Goal: Navigation & Orientation: Find specific page/section

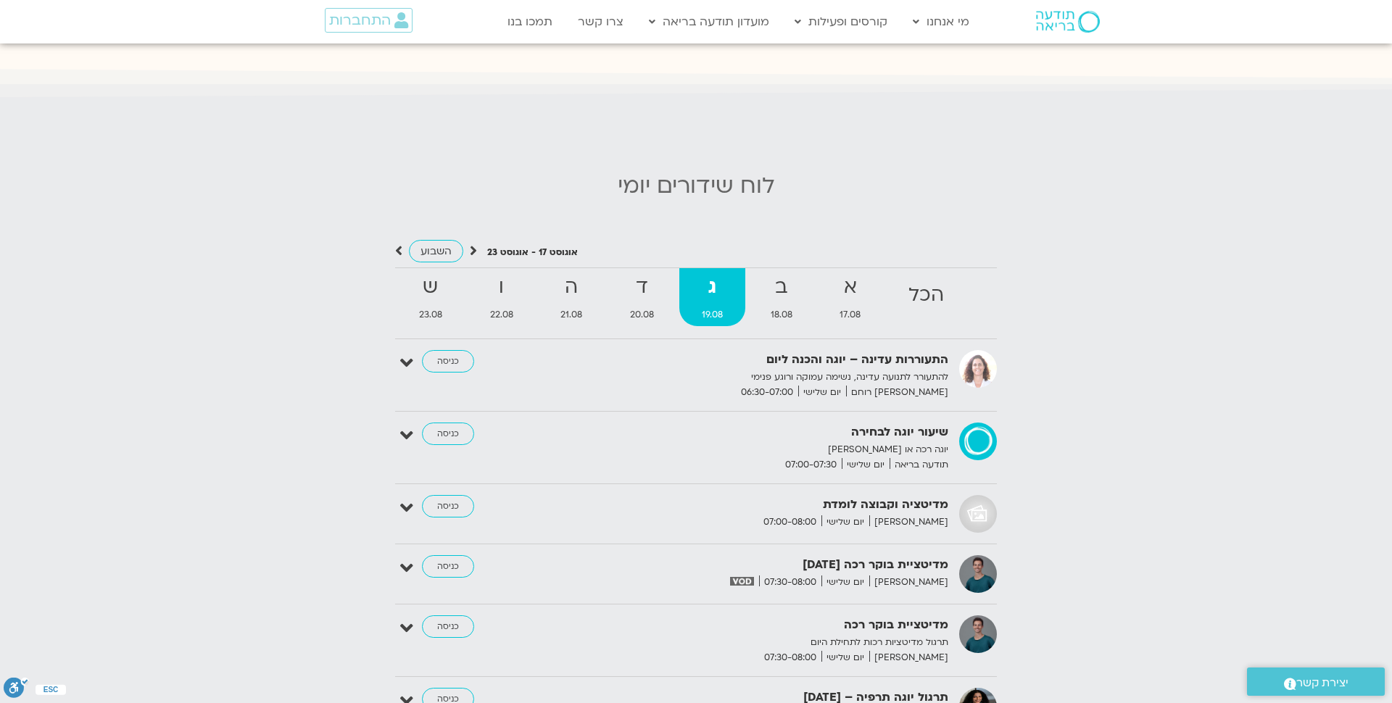
scroll to position [1378, 0]
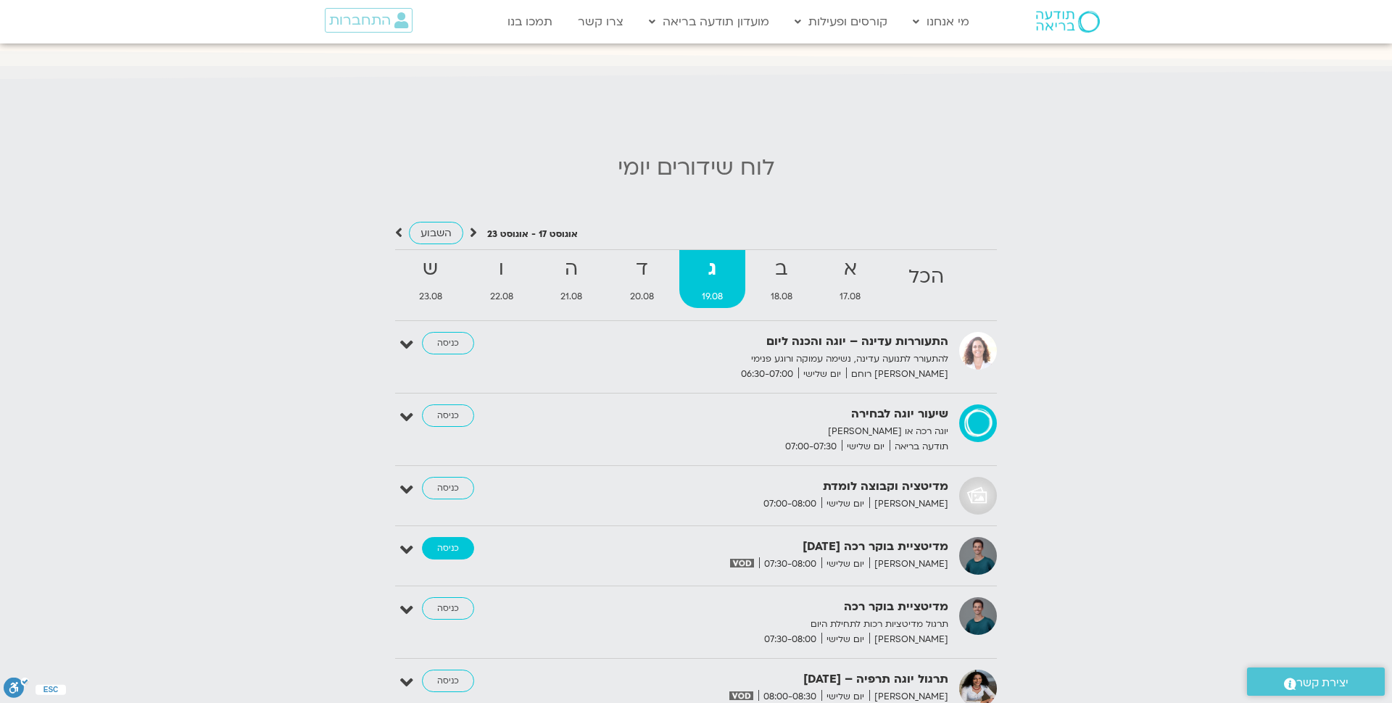
click at [446, 545] on link "כניסה" at bounding box center [448, 548] width 52 height 23
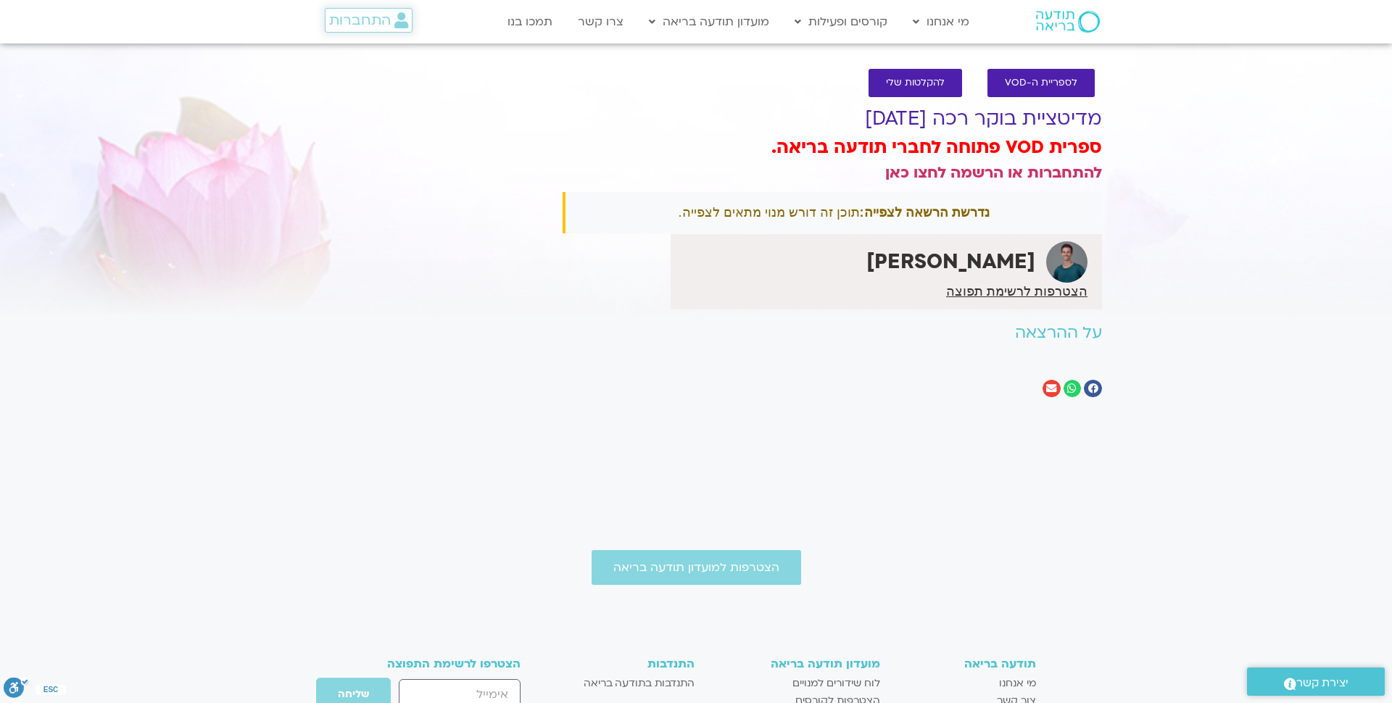
click at [374, 22] on span "התחברות" at bounding box center [360, 20] width 62 height 16
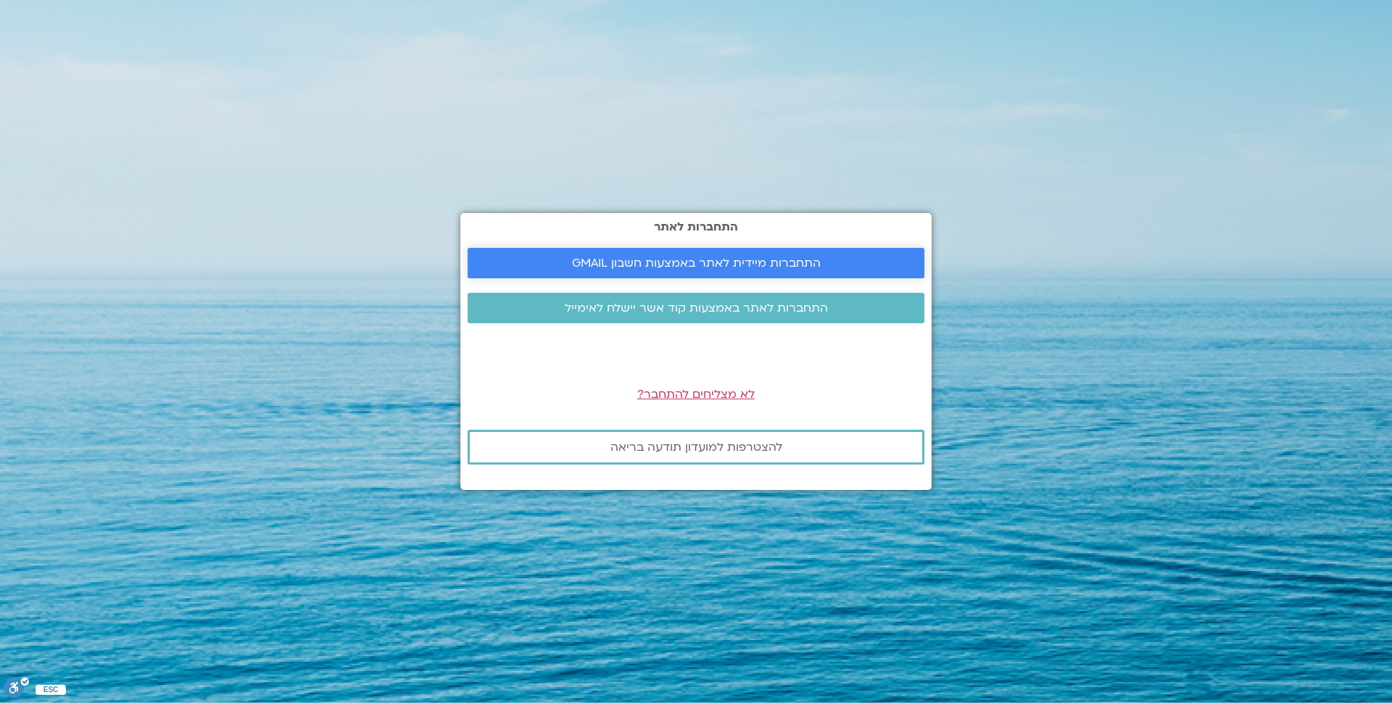
click at [563, 262] on span "התחברות מיידית לאתר באמצעות חשבון GMAIL" at bounding box center [696, 263] width 422 height 13
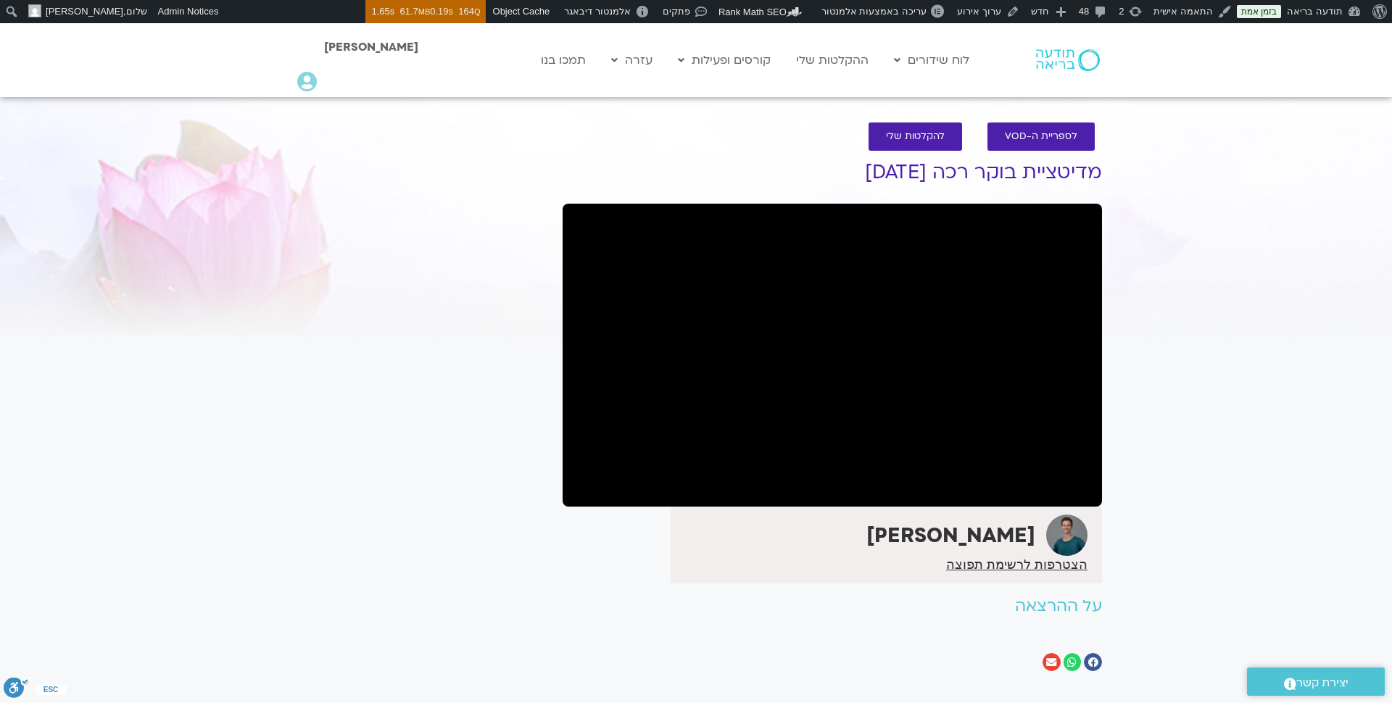
click at [1069, 49] on img at bounding box center [1068, 60] width 64 height 22
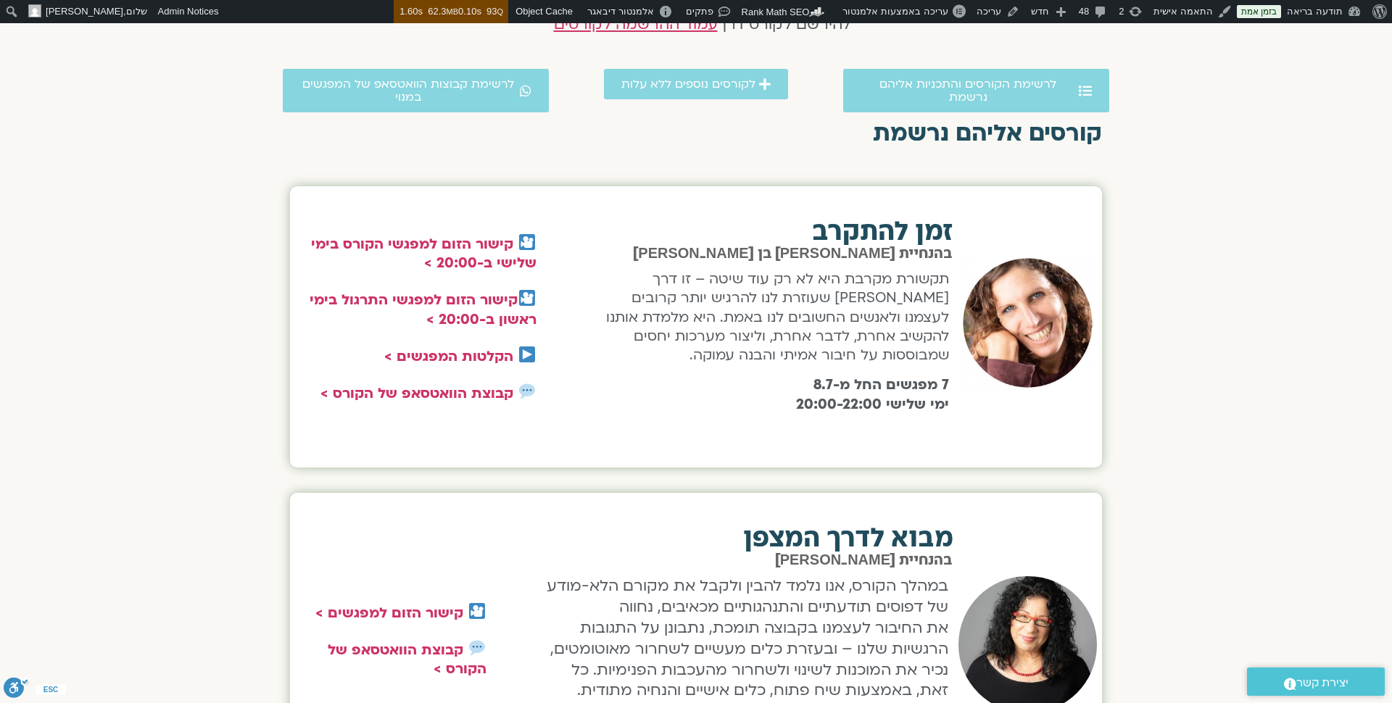
scroll to position [425, 0]
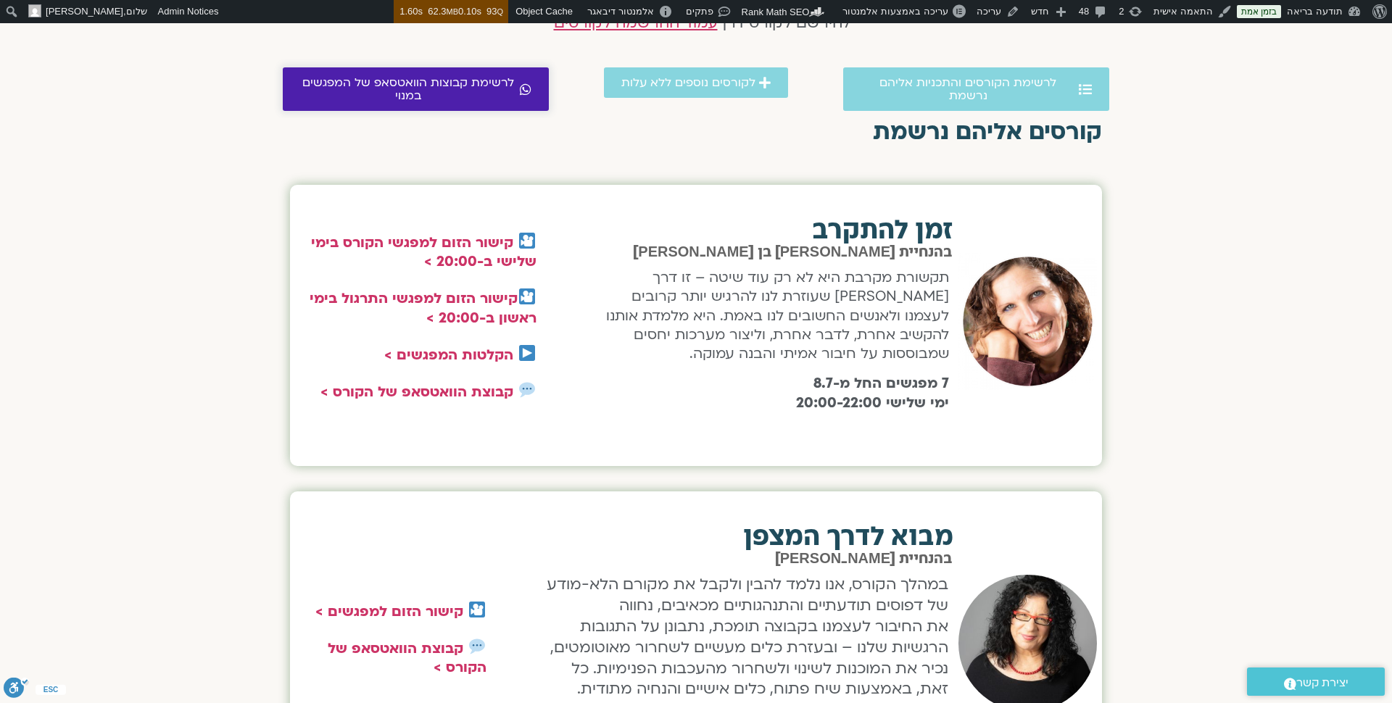
click at [481, 95] on span "לרשימת קבוצות הוואטסאפ של המפגשים במנוי" at bounding box center [408, 89] width 216 height 26
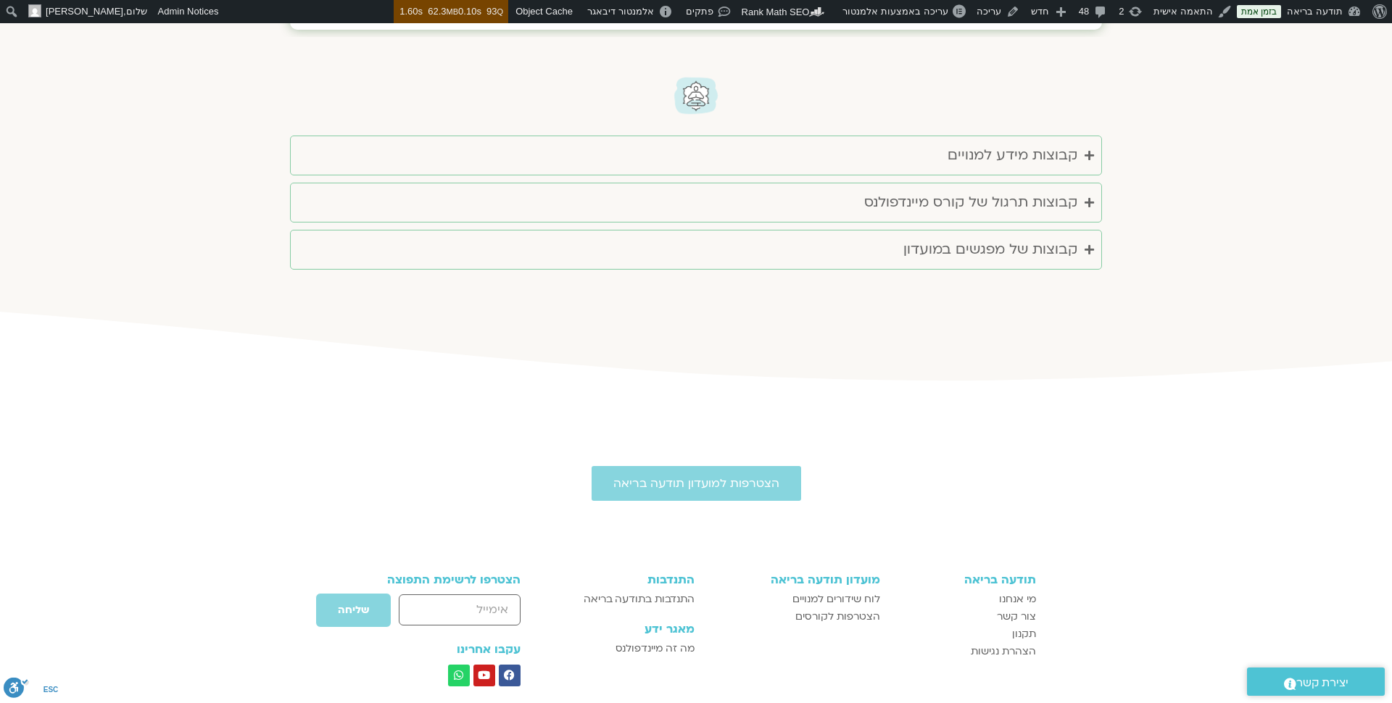
scroll to position [2853, 0]
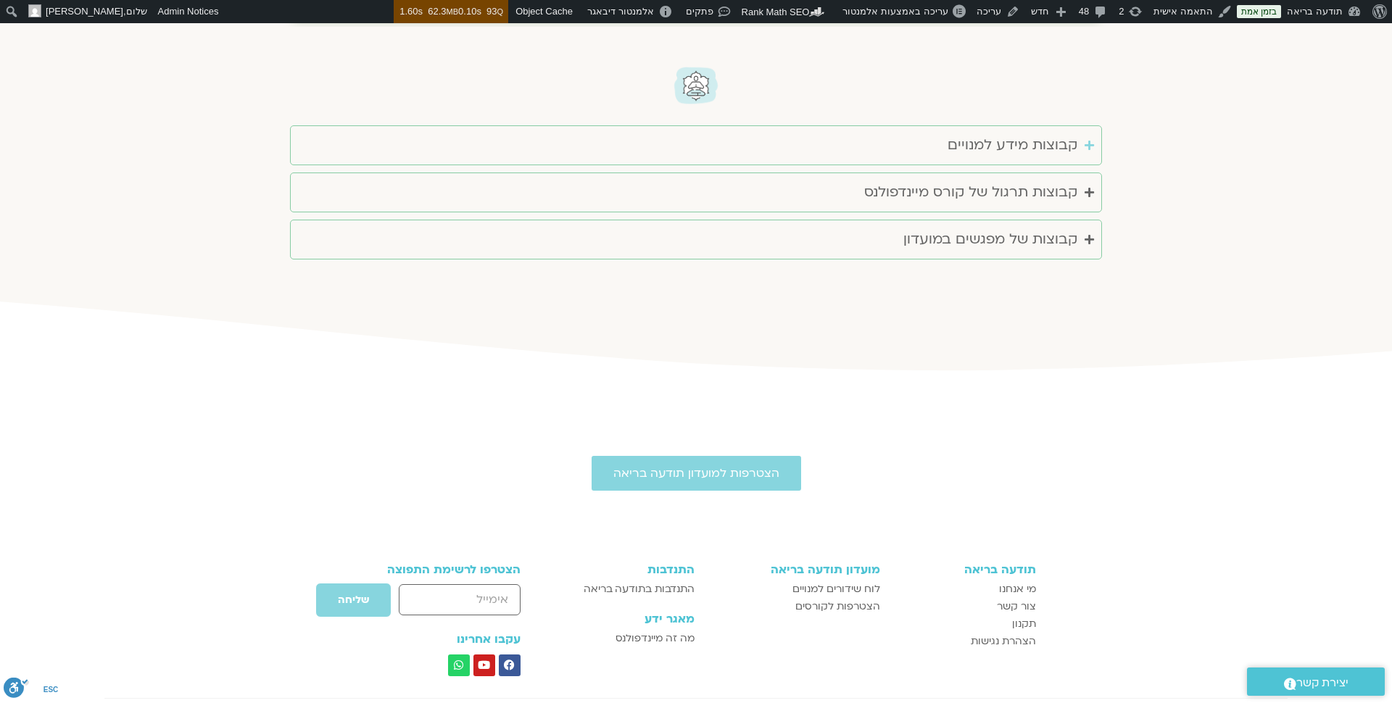
click at [1049, 138] on div "קבוצות מידע למנויים" at bounding box center [1013, 145] width 130 height 24
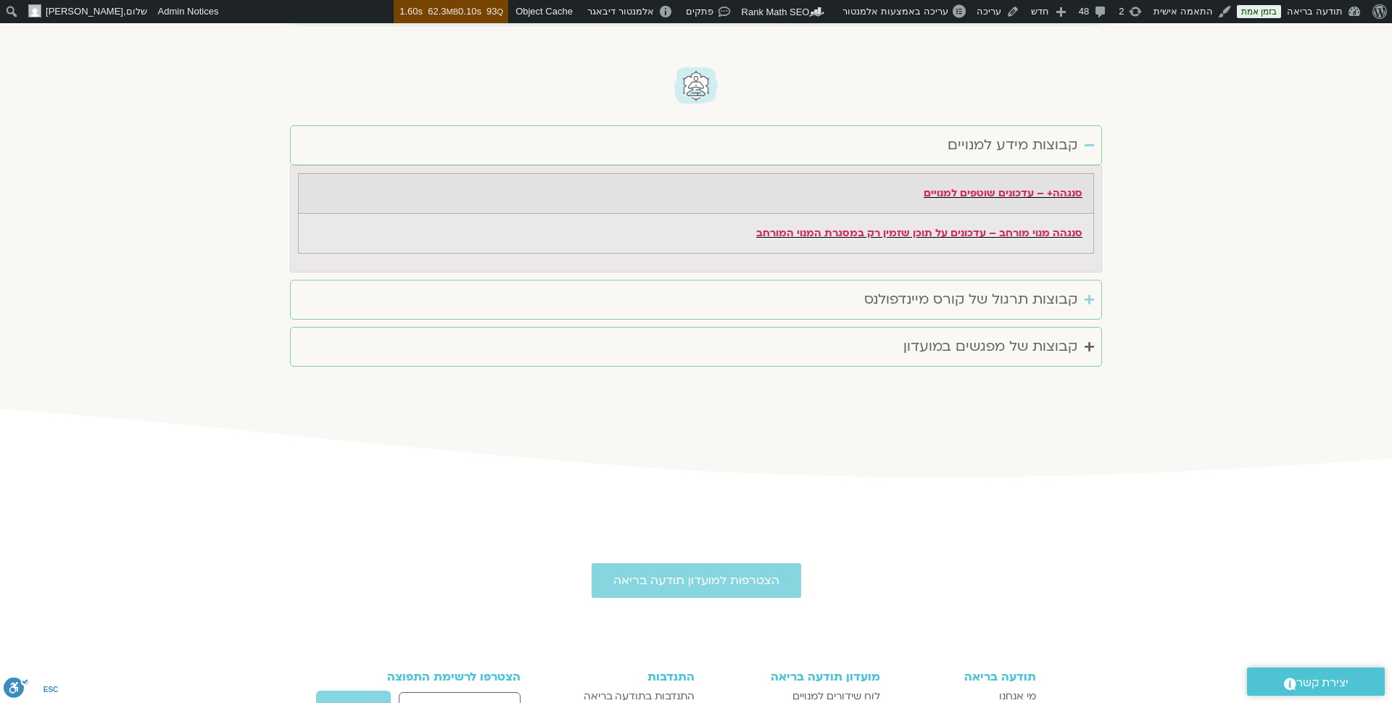
click at [1038, 303] on div "קבוצות תרגול של קורס מיינדפולנס" at bounding box center [970, 300] width 213 height 24
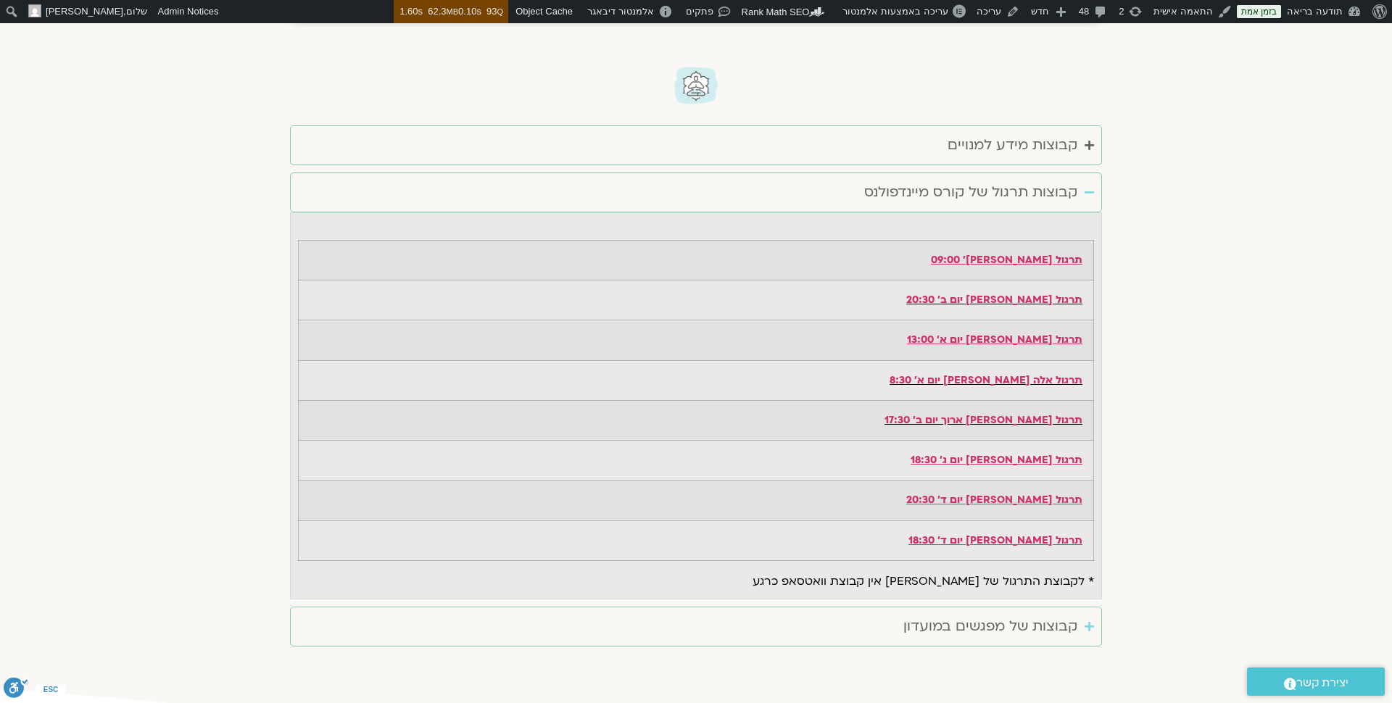
click at [1029, 629] on div "קבוצות של מפגשים במועדון" at bounding box center [990, 627] width 174 height 24
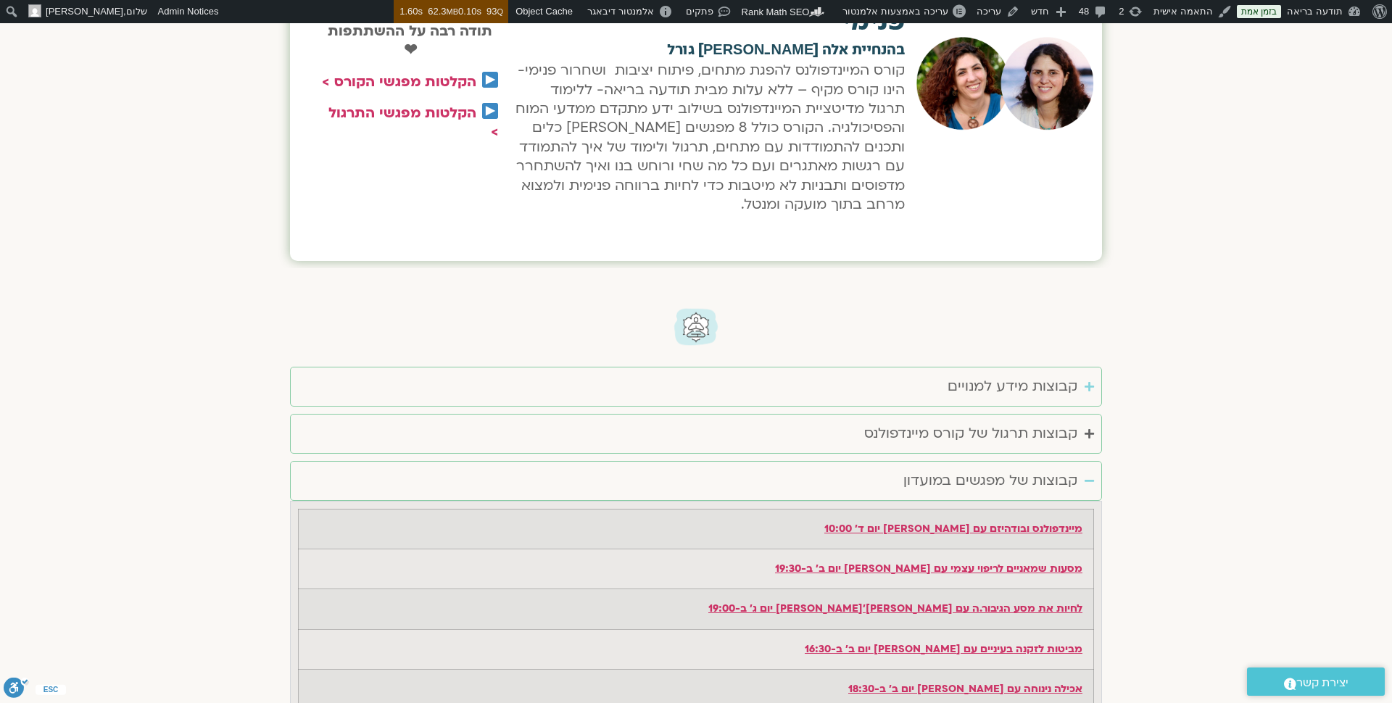
scroll to position [2616, 0]
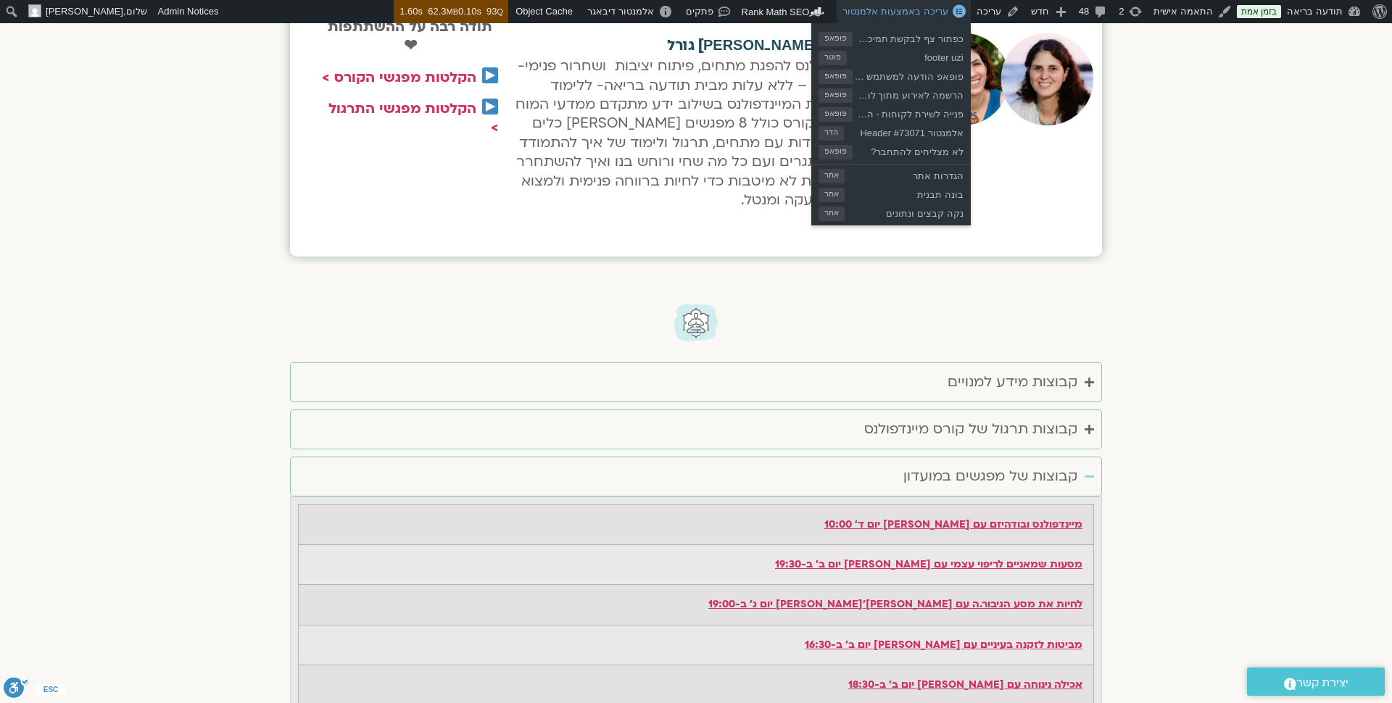
click at [938, 4] on link "עריכה באמצעות אלמנטור" at bounding box center [903, 11] width 133 height 23
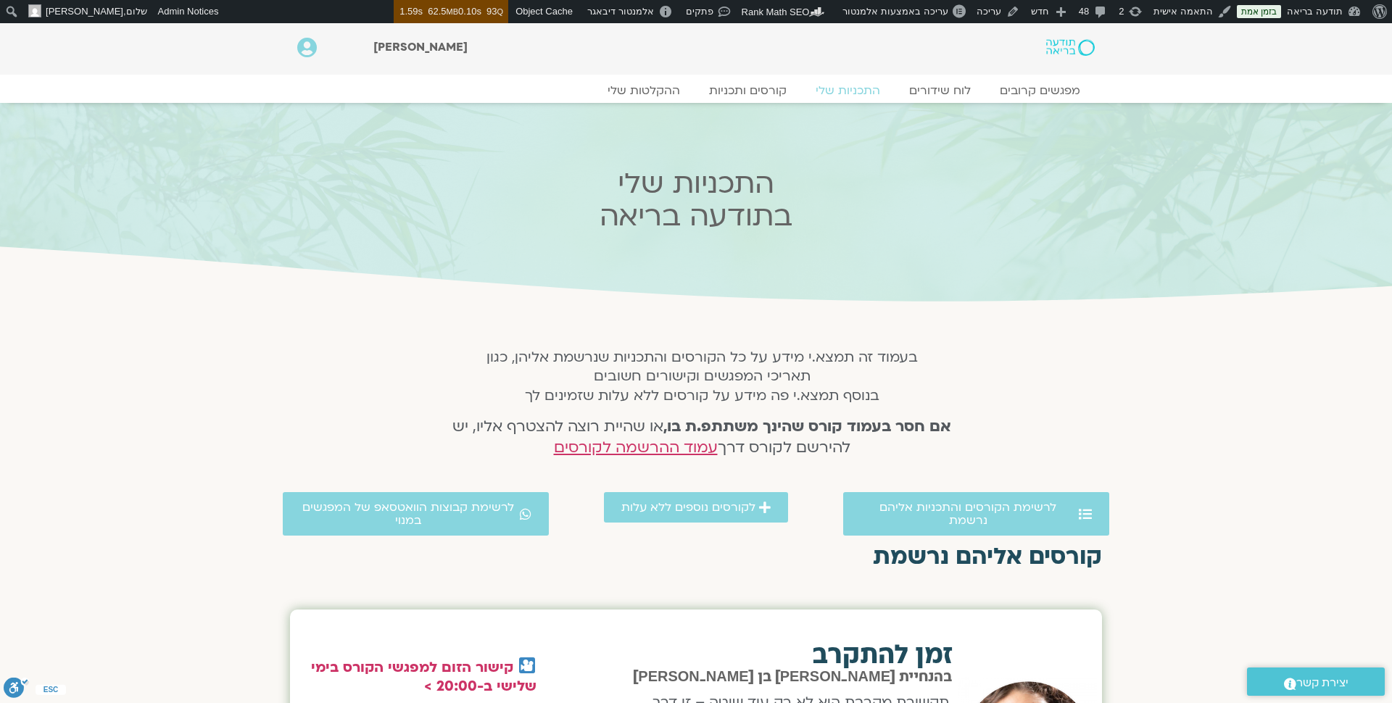
click at [1069, 51] on img at bounding box center [1070, 47] width 49 height 17
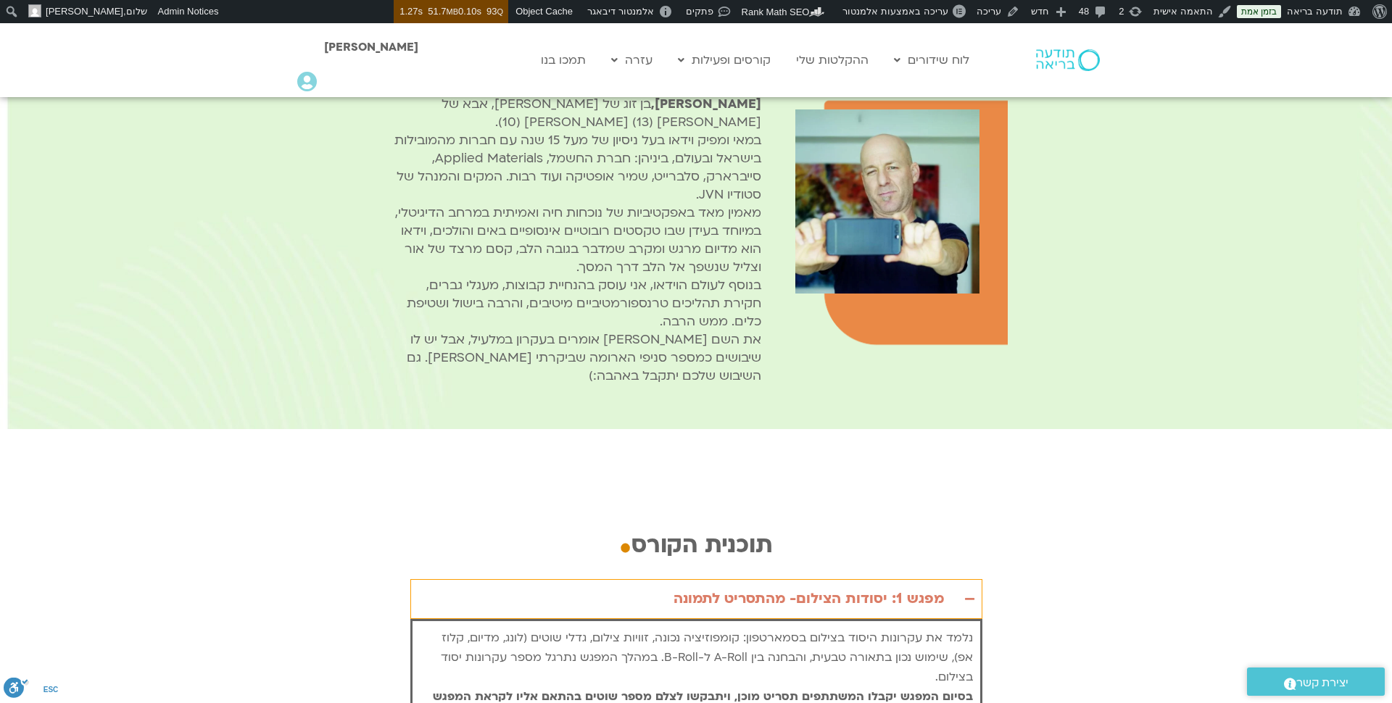
scroll to position [2509, 0]
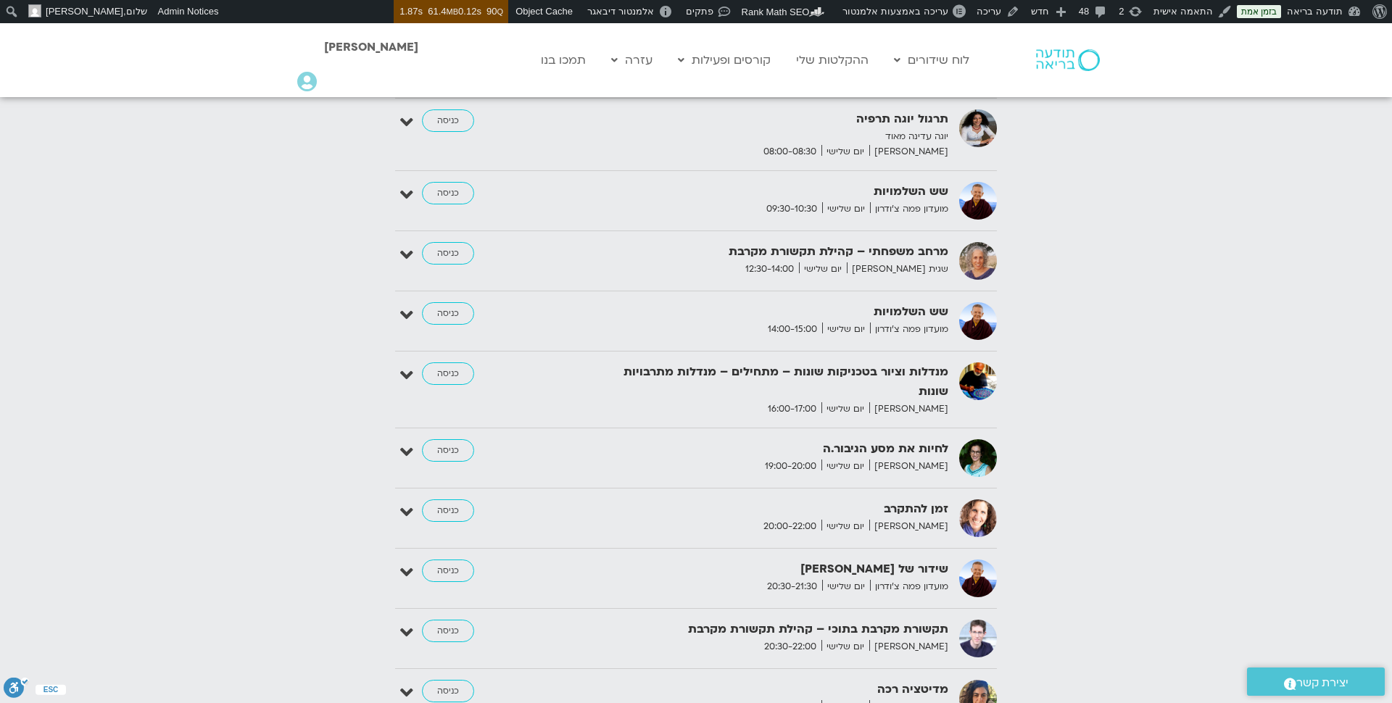
scroll to position [2152, 0]
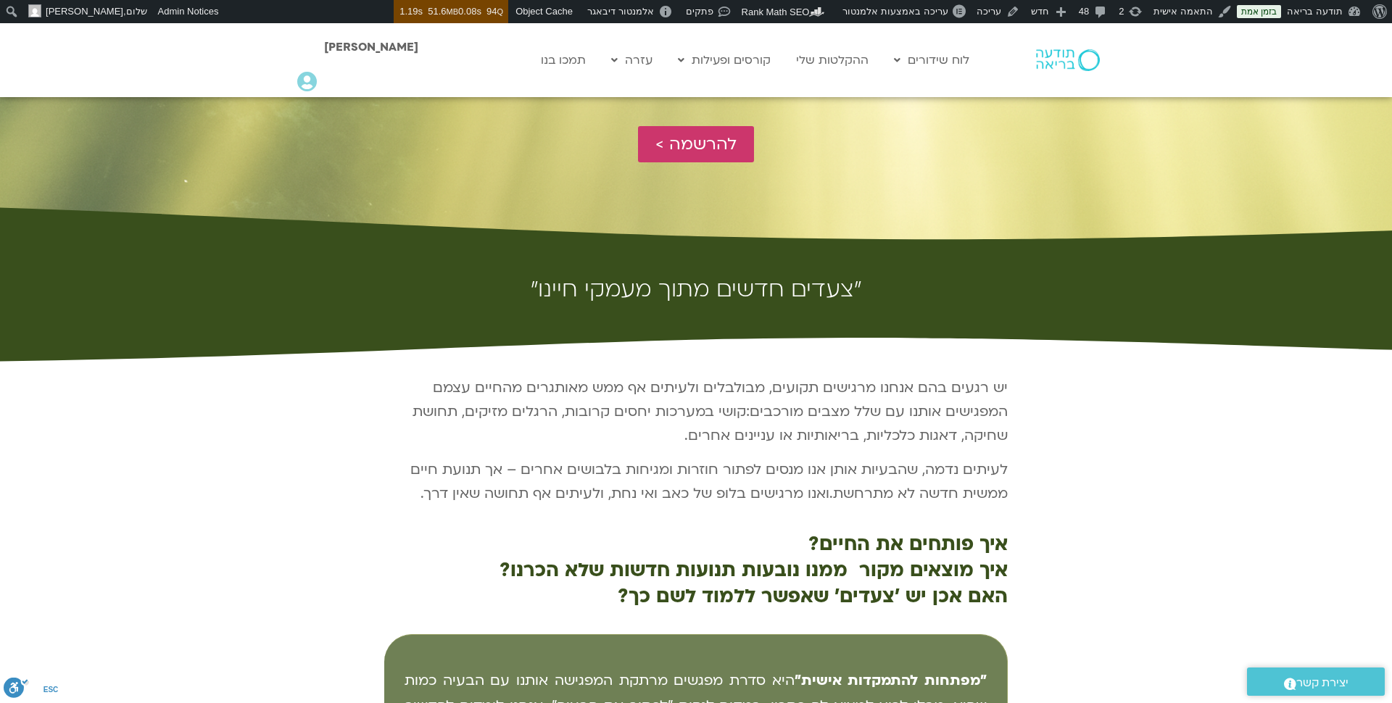
scroll to position [312, 0]
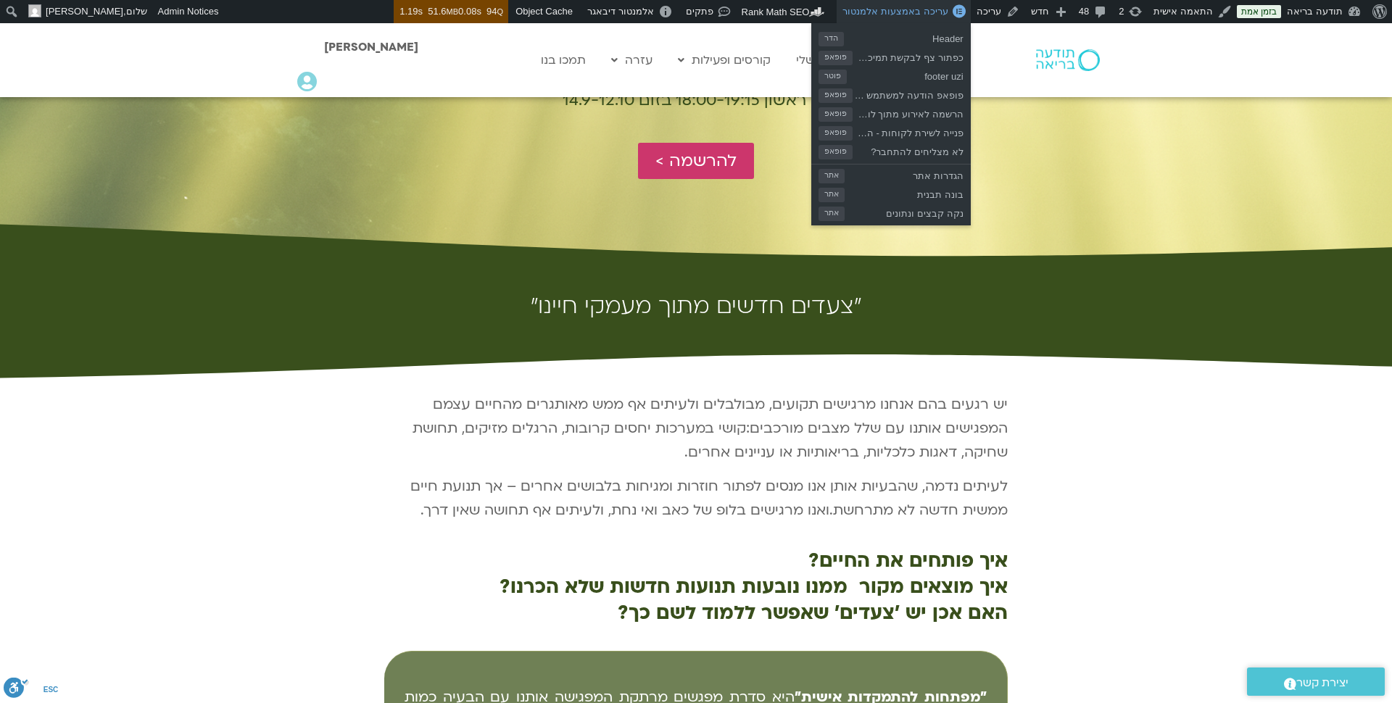
click at [938, 11] on span "עריכה באמצעות אלמנטור" at bounding box center [895, 11] width 105 height 11
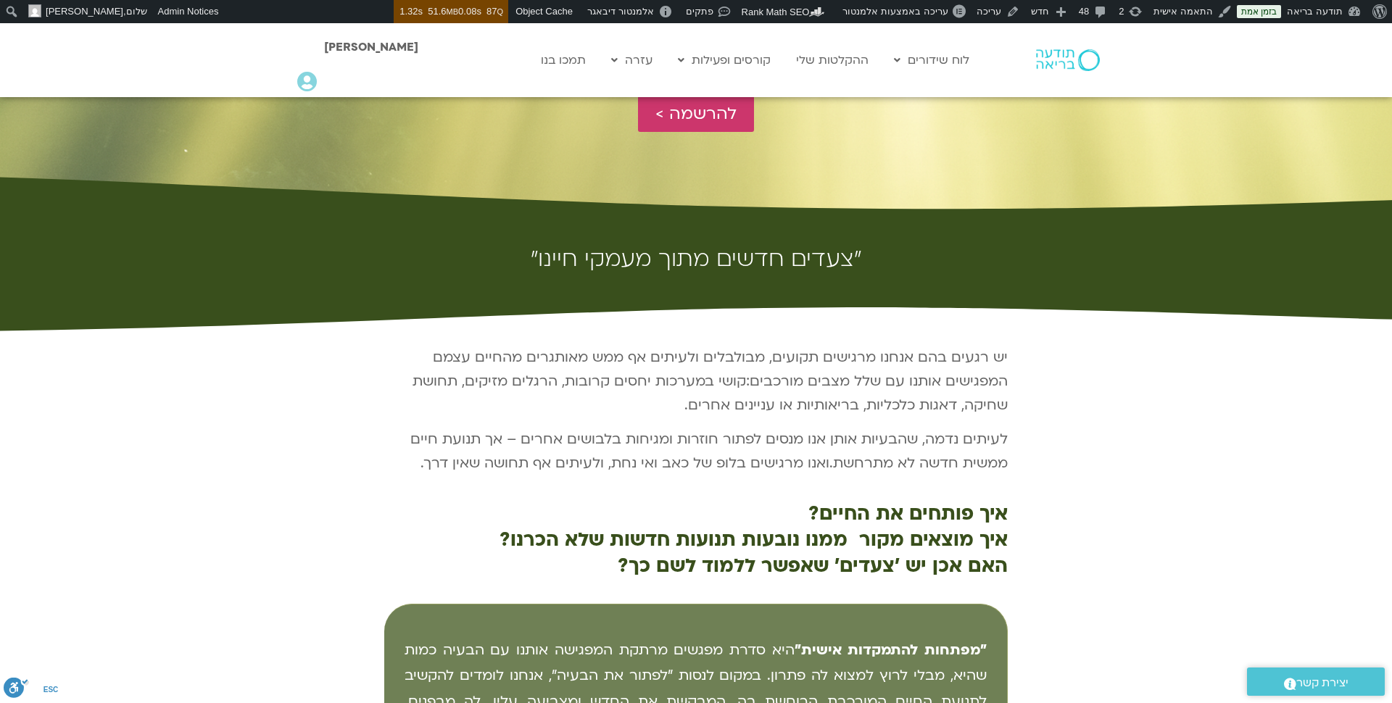
scroll to position [363, 0]
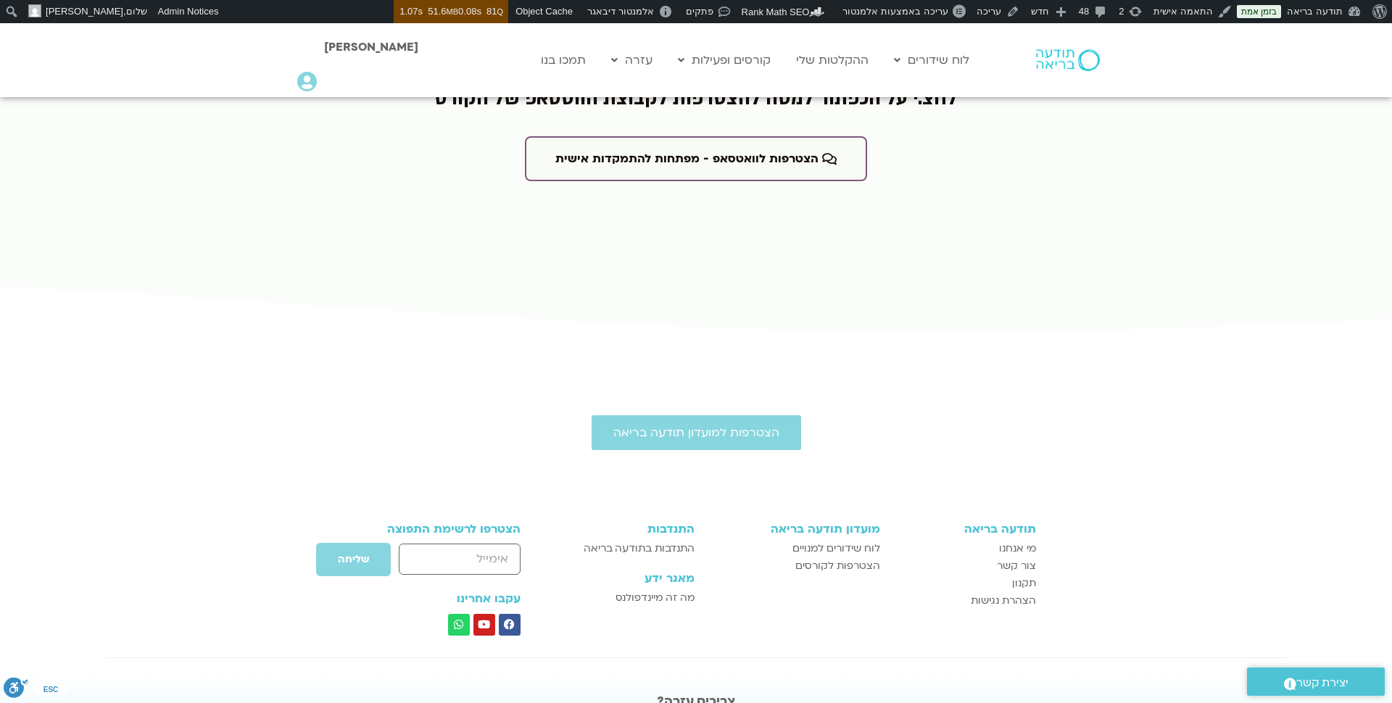
scroll to position [3857, 0]
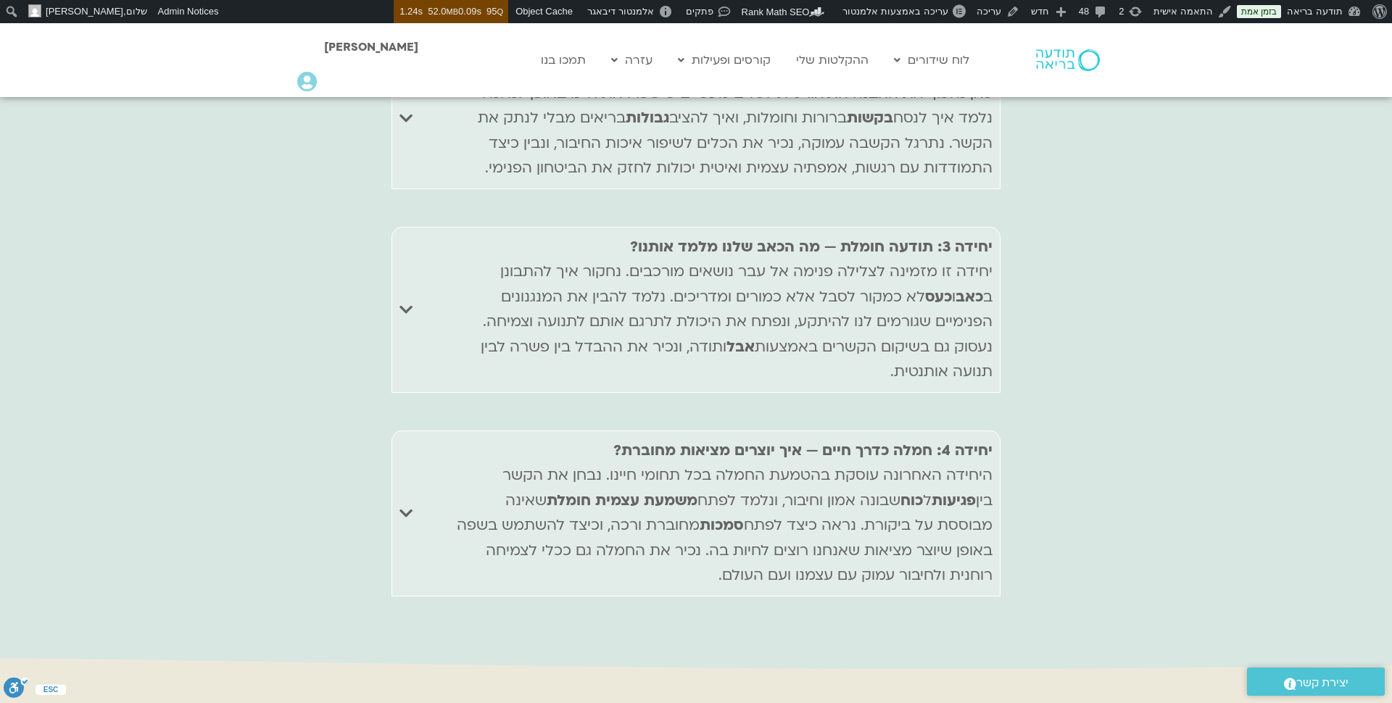
scroll to position [6444, 0]
click at [410, 504] on icon "Accordion. Open links with Enter or Space, close with Escape, and navigate with…" at bounding box center [406, 511] width 13 height 15
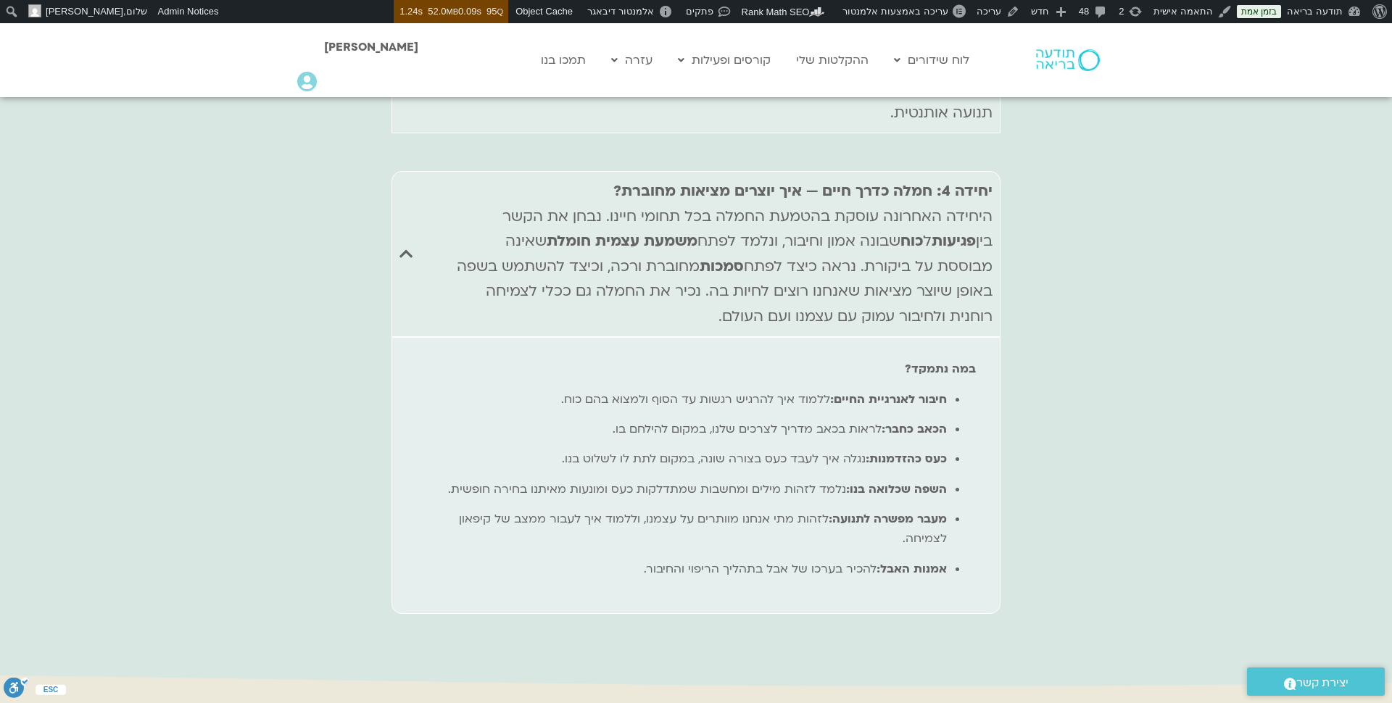
click at [405, 247] on icon "Accordion. Open links with Enter or Space, close with Escape, and navigate with…" at bounding box center [406, 254] width 13 height 15
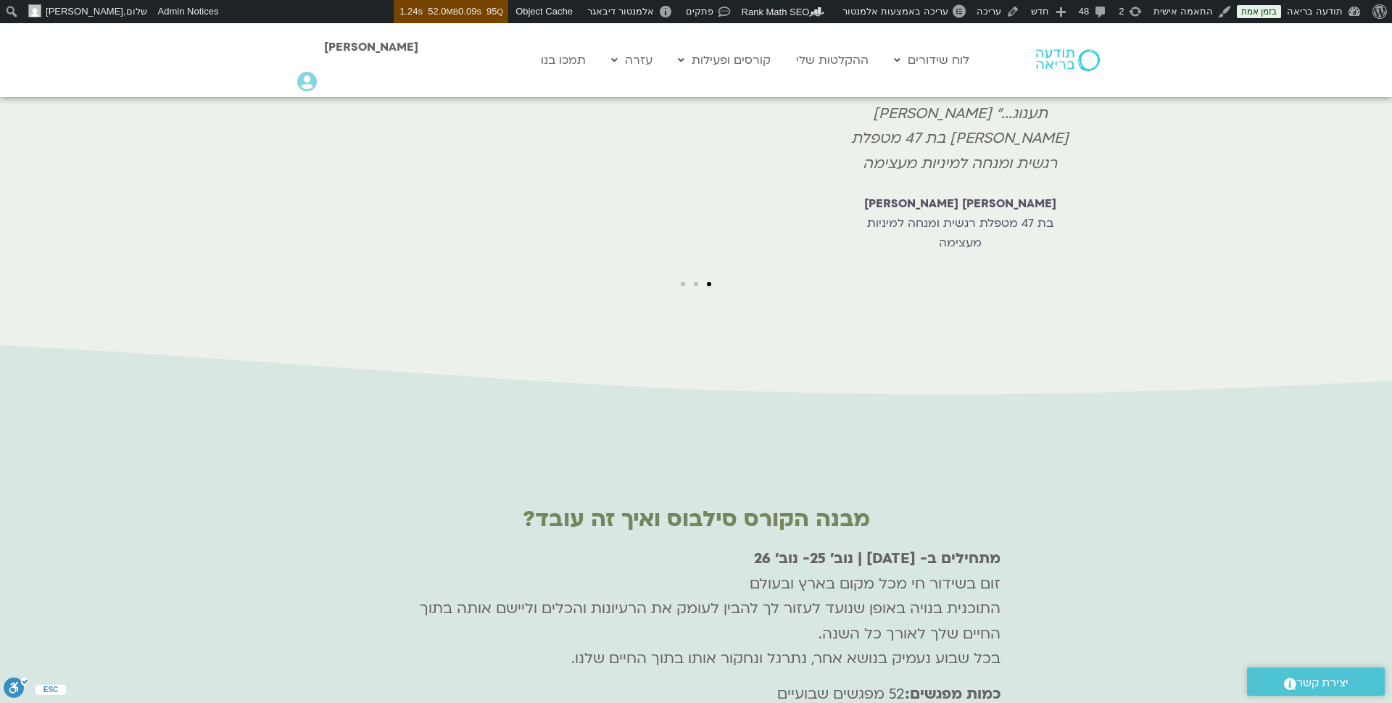
scroll to position [4931, 0]
